Goal: Task Accomplishment & Management: Use online tool/utility

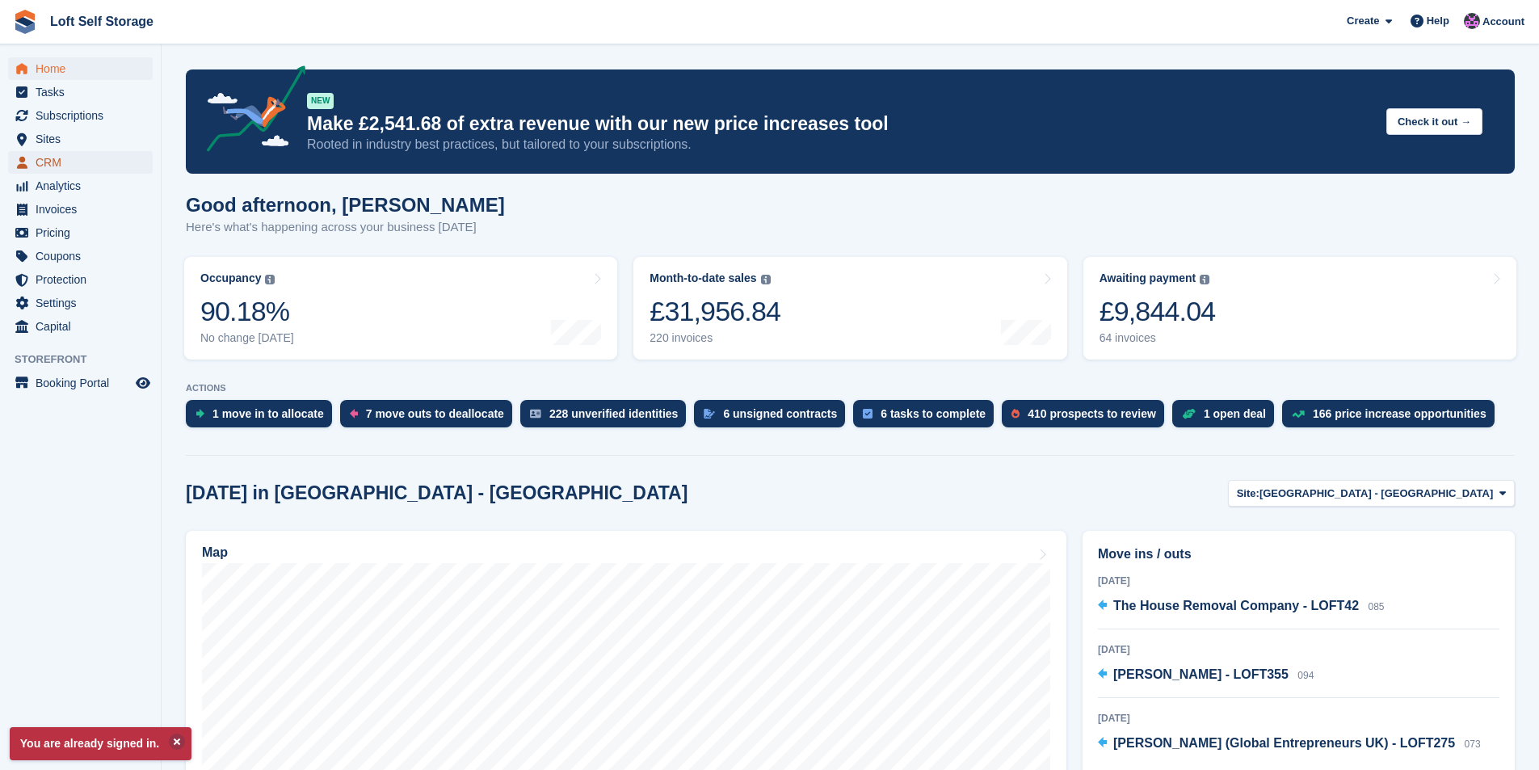
click at [54, 157] on span "CRM" at bounding box center [84, 162] width 97 height 23
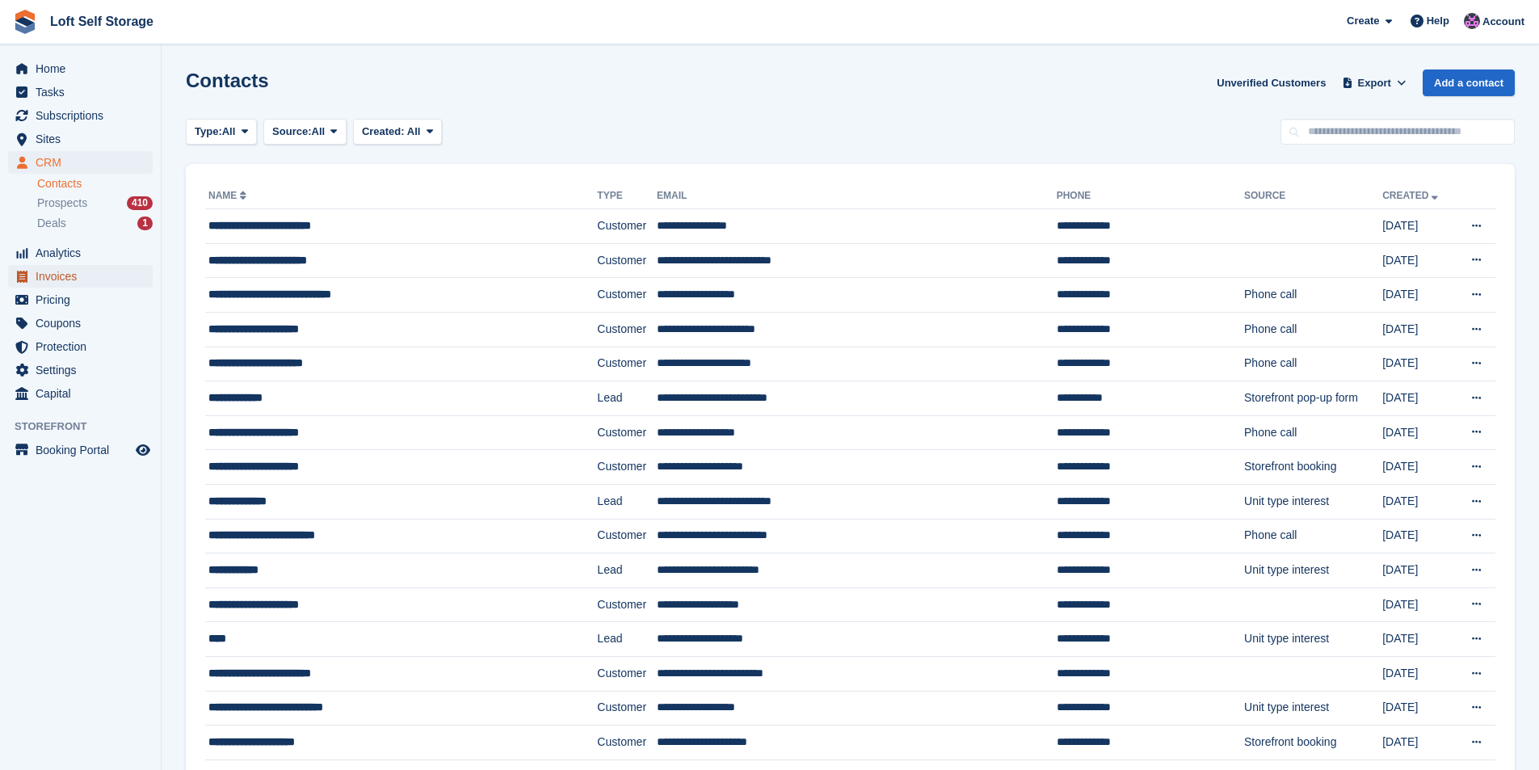
click at [65, 279] on span "Invoices" at bounding box center [84, 276] width 97 height 23
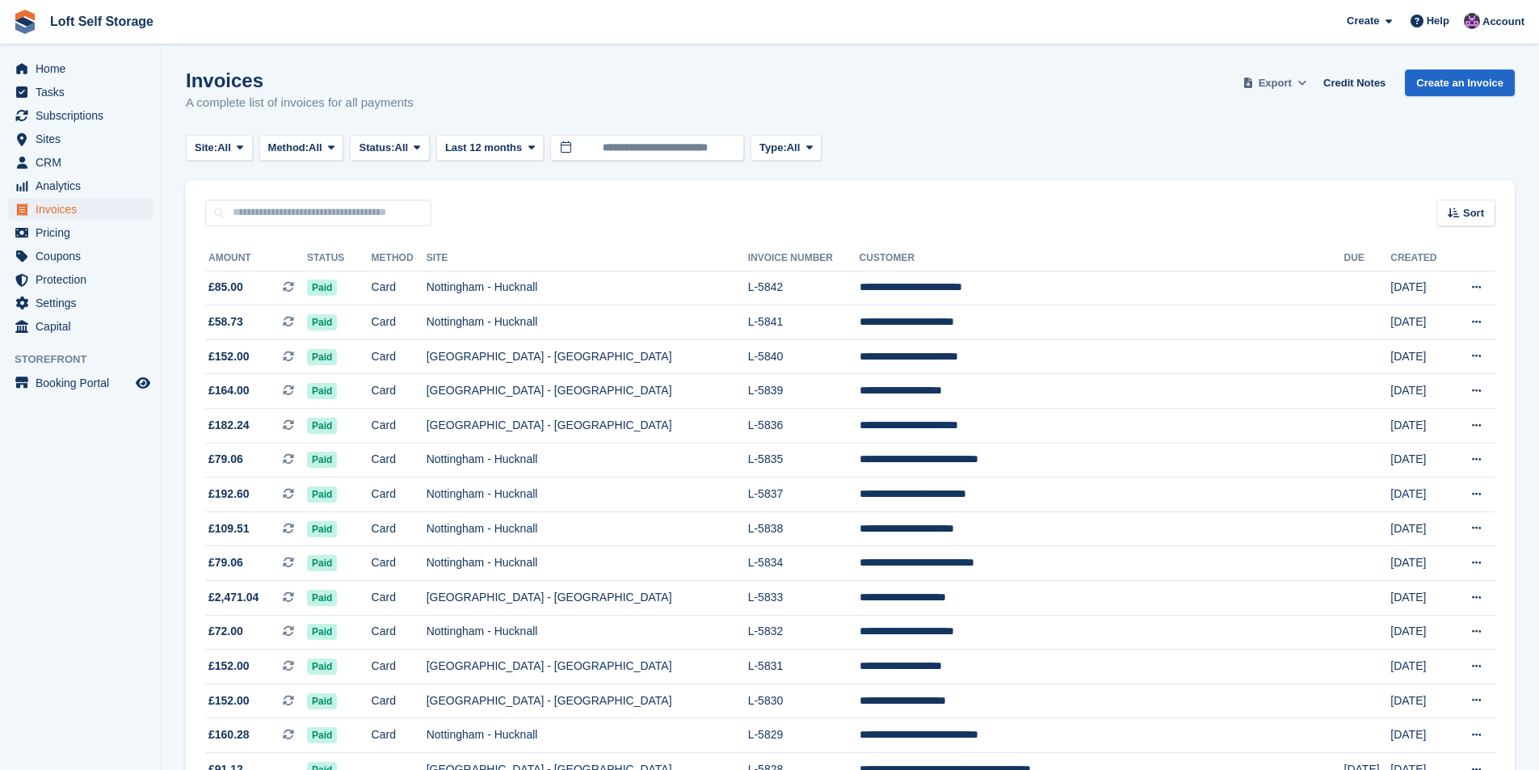
click at [1292, 78] on span "Export" at bounding box center [1274, 83] width 33 height 16
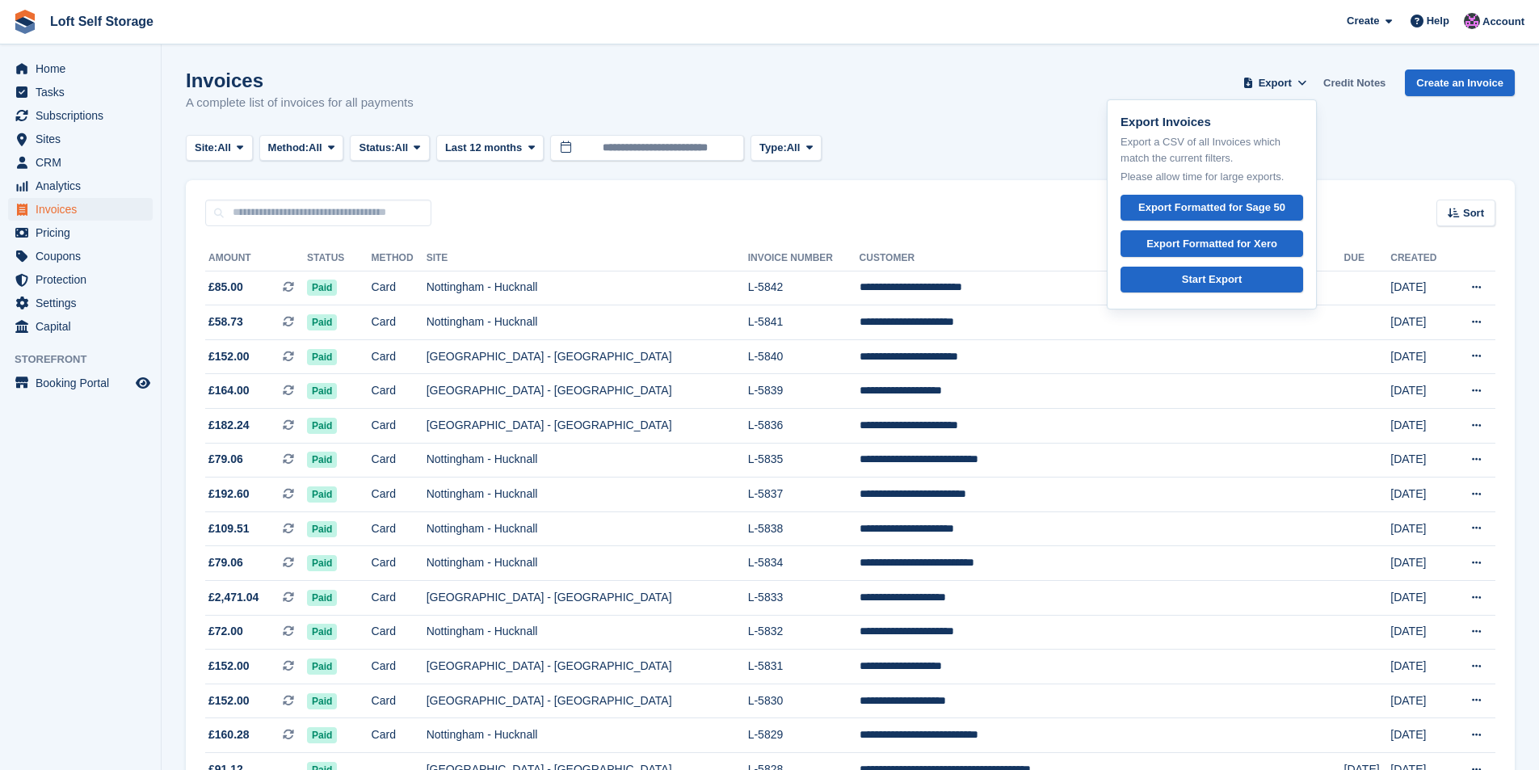
click at [1362, 77] on link "Credit Notes" at bounding box center [1354, 82] width 75 height 27
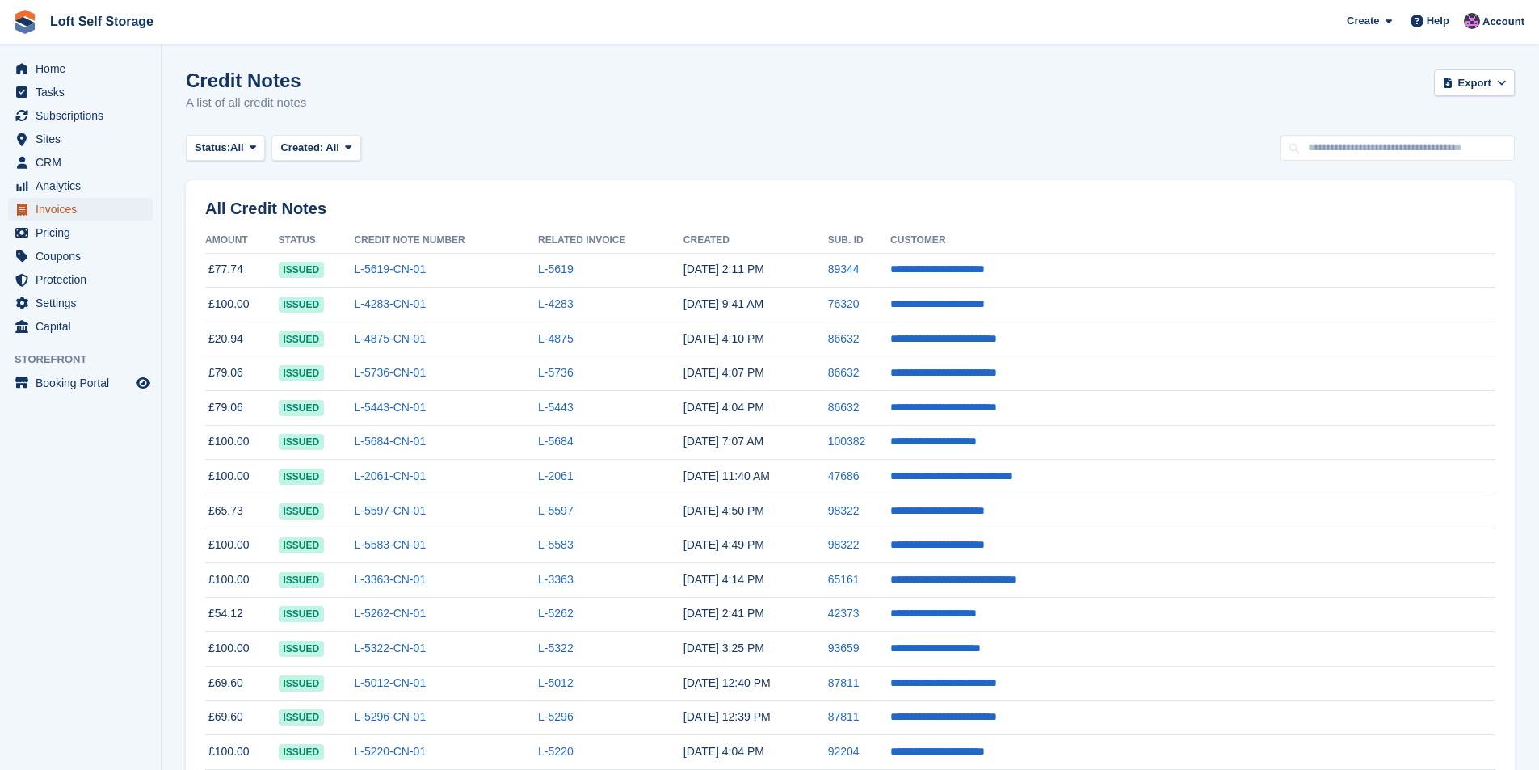
click at [40, 208] on span "Invoices" at bounding box center [84, 209] width 97 height 23
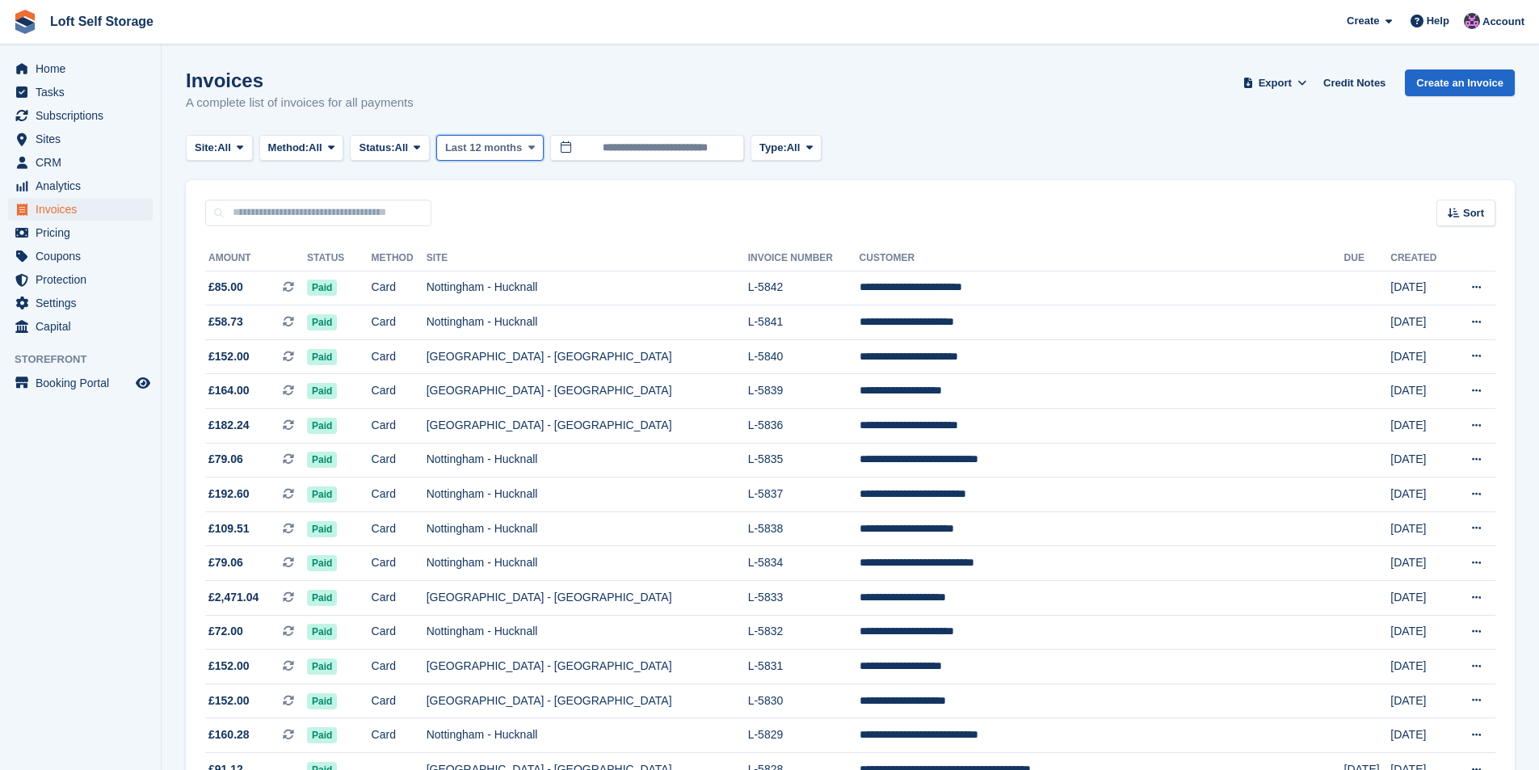
drag, startPoint x: 494, startPoint y: 148, endPoint x: 502, endPoint y: 170, distance: 23.3
click at [494, 149] on span "Last 12 months" at bounding box center [483, 148] width 77 height 16
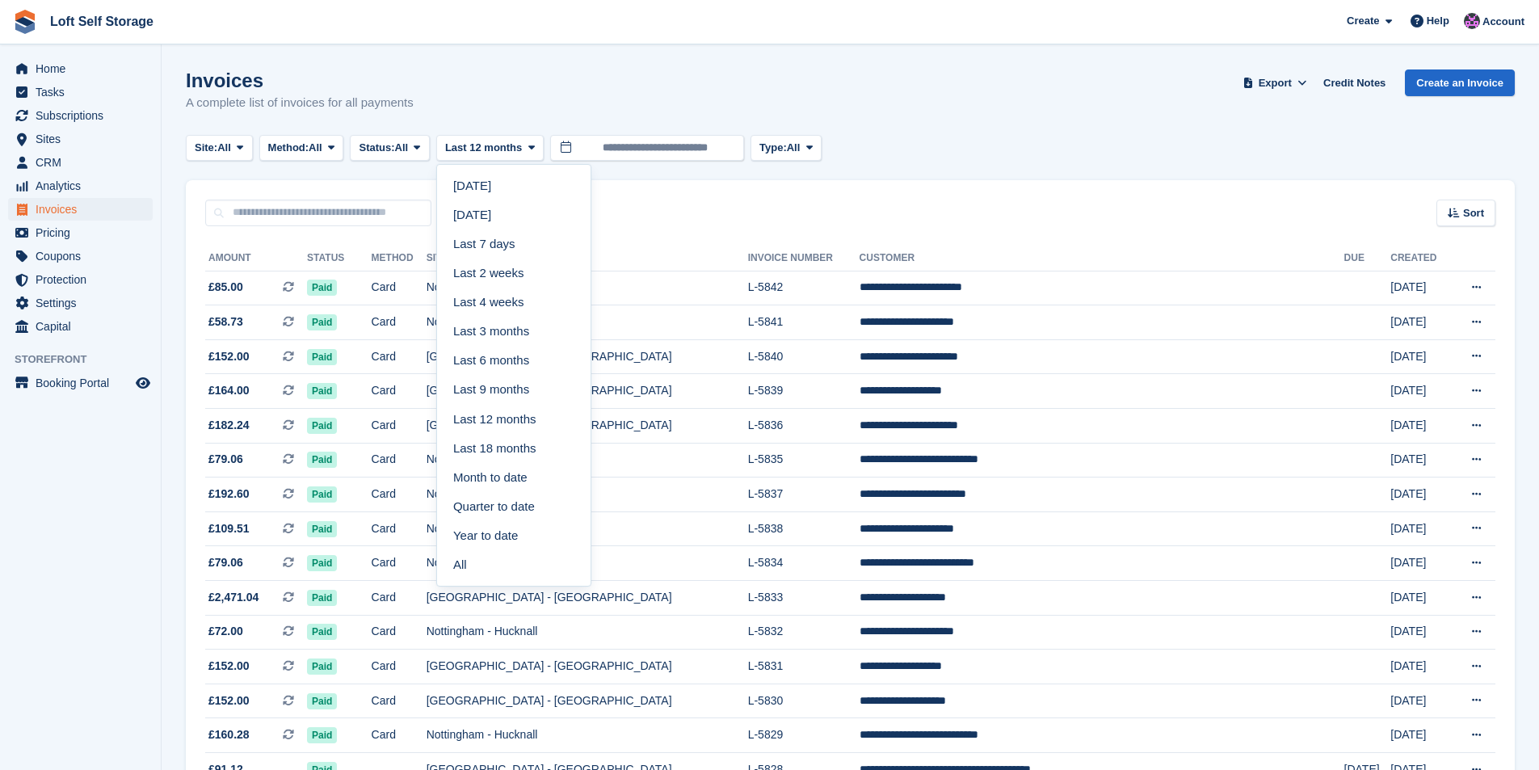
drag, startPoint x: 502, startPoint y: 241, endPoint x: 504, endPoint y: 262, distance: 21.1
click at [502, 242] on link "Last 7 days" at bounding box center [513, 243] width 141 height 29
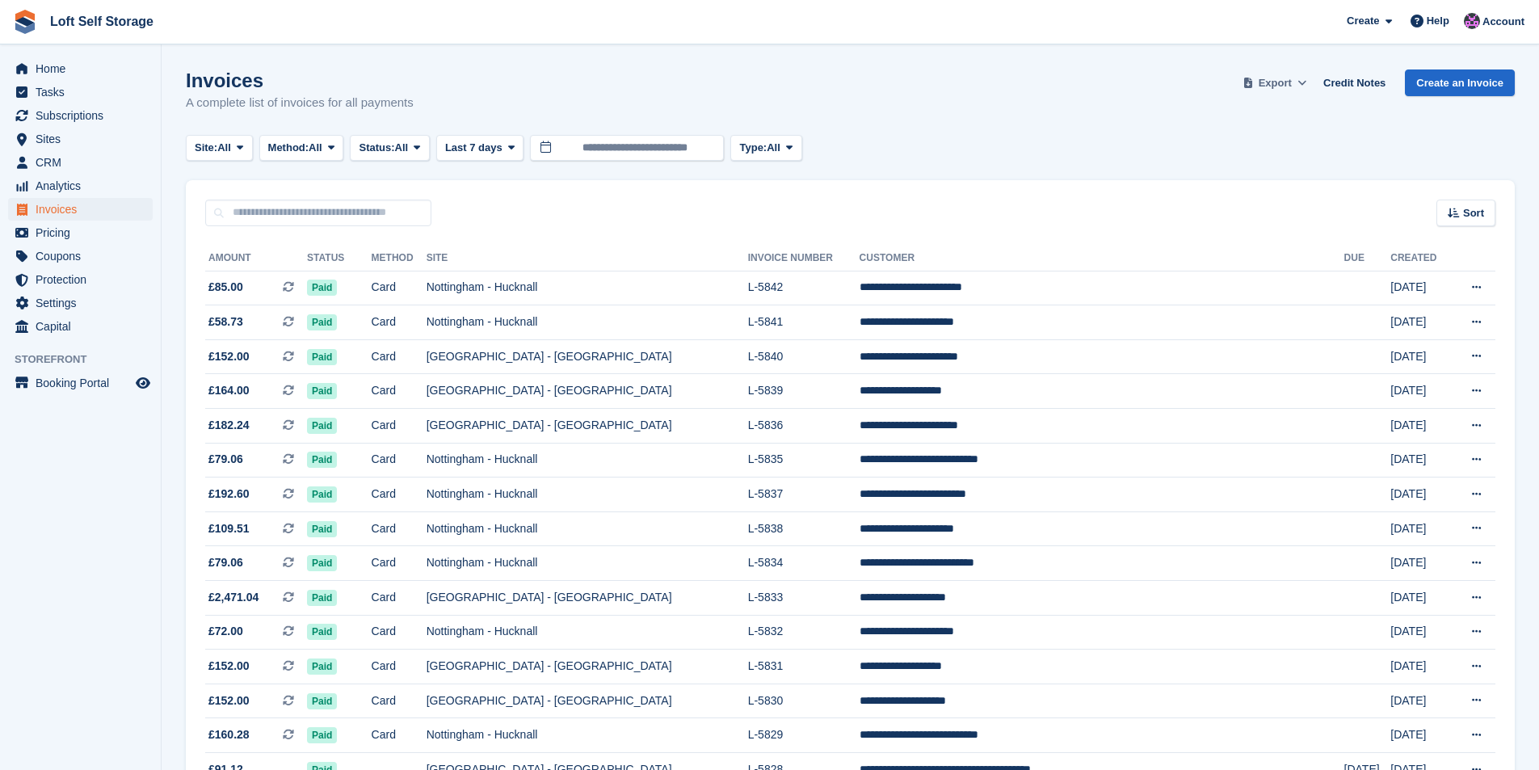
click at [1292, 81] on span "Export" at bounding box center [1274, 83] width 33 height 16
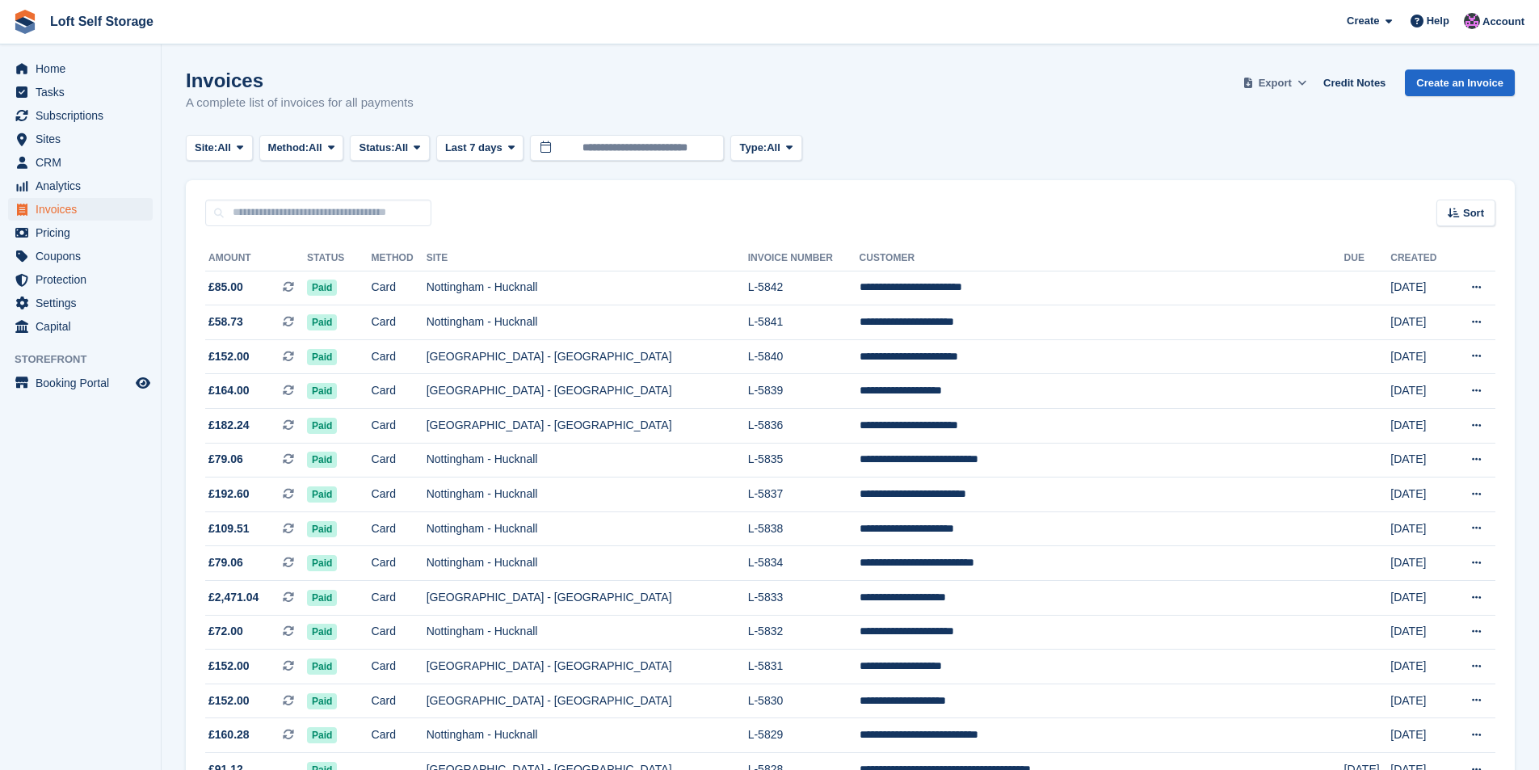
click at [1279, 81] on span "Export" at bounding box center [1274, 83] width 33 height 16
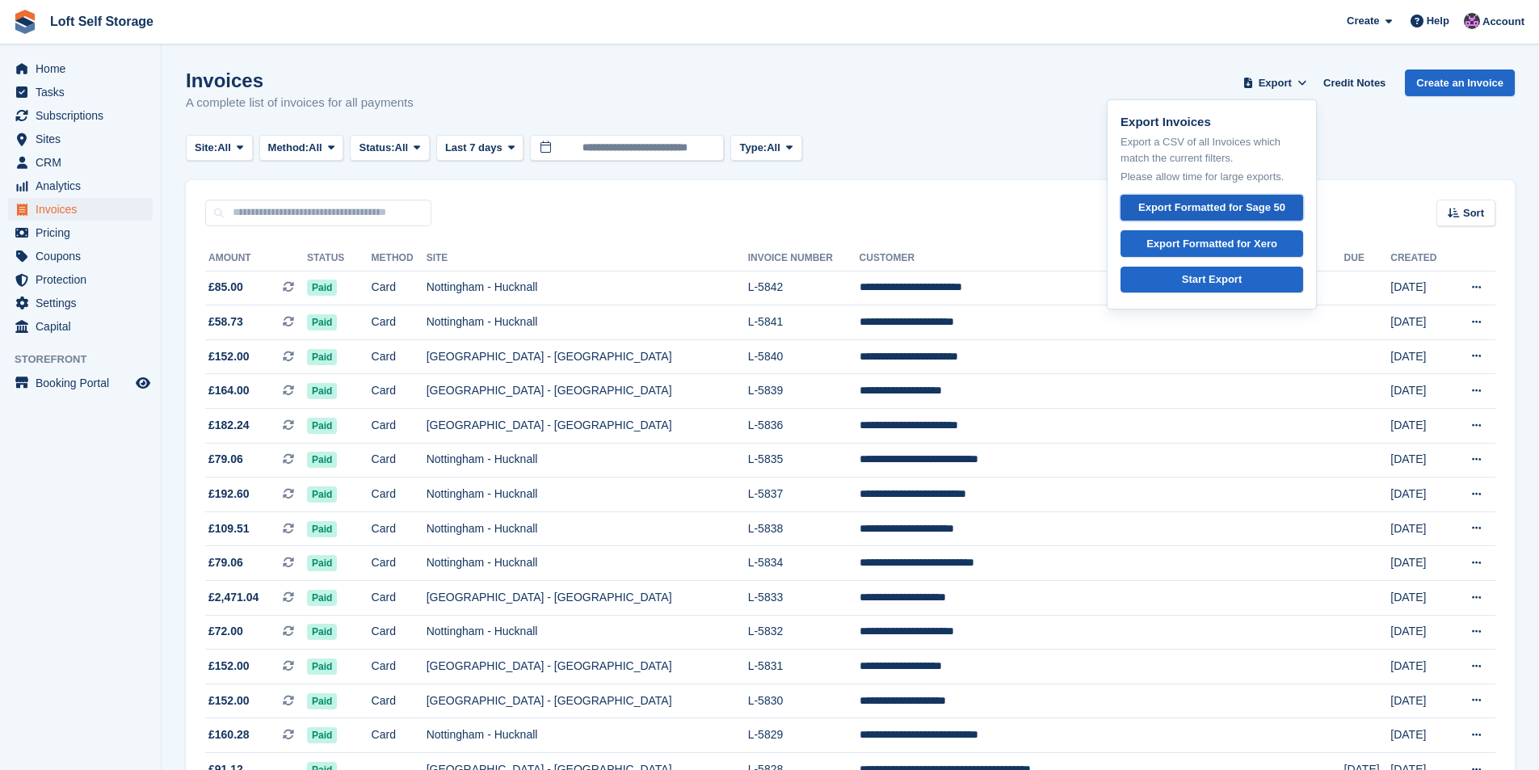
click at [1220, 212] on div "Export Formatted for Sage 50" at bounding box center [1211, 208] width 147 height 16
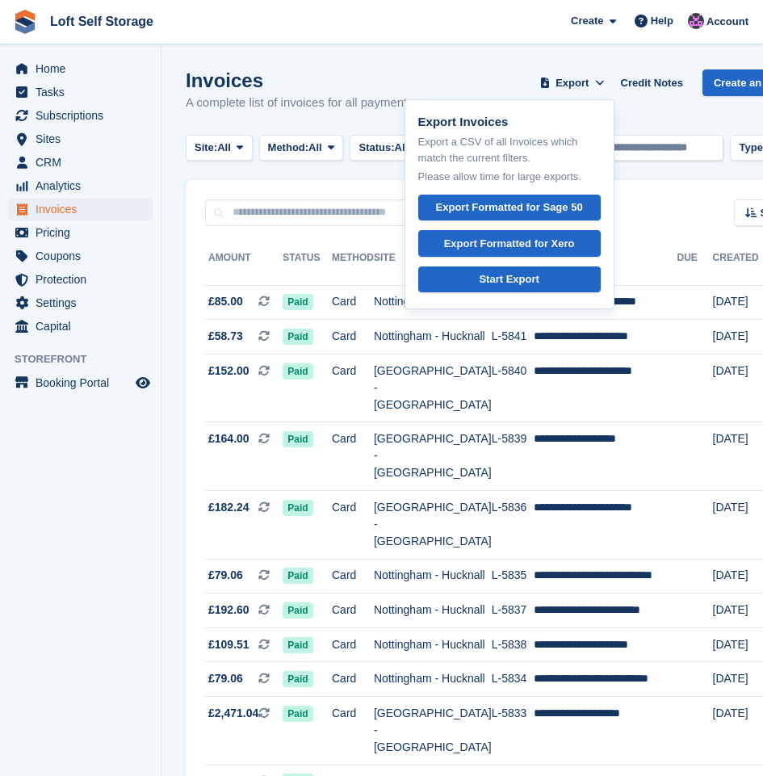
click at [420, 75] on div "Invoices A complete list of invoices for all payments Export Export Invoices Ex…" at bounding box center [499, 100] width 627 height 62
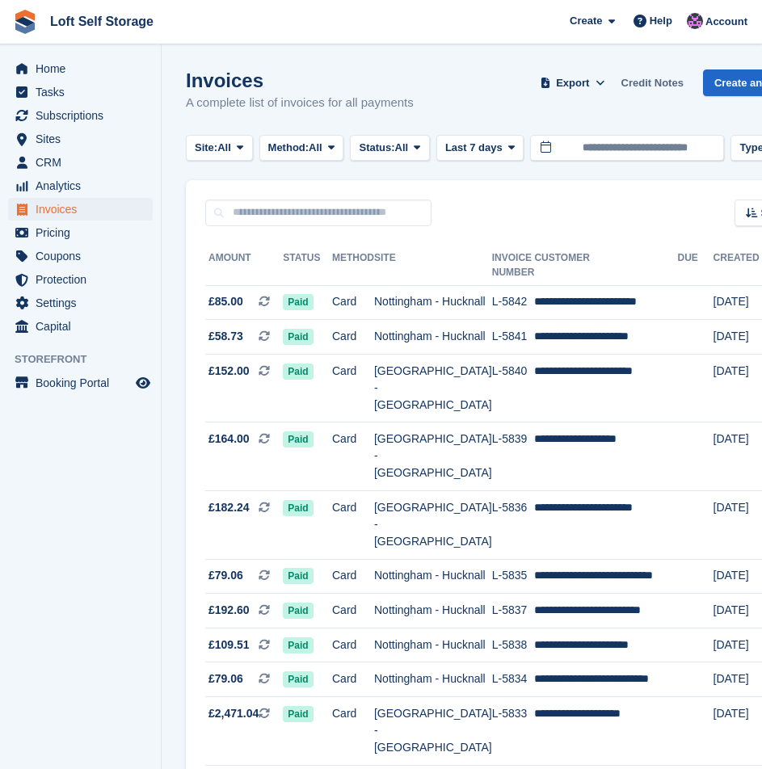
click at [684, 78] on link "Credit Notes" at bounding box center [652, 82] width 75 height 27
